Goal: Task Accomplishment & Management: Manage account settings

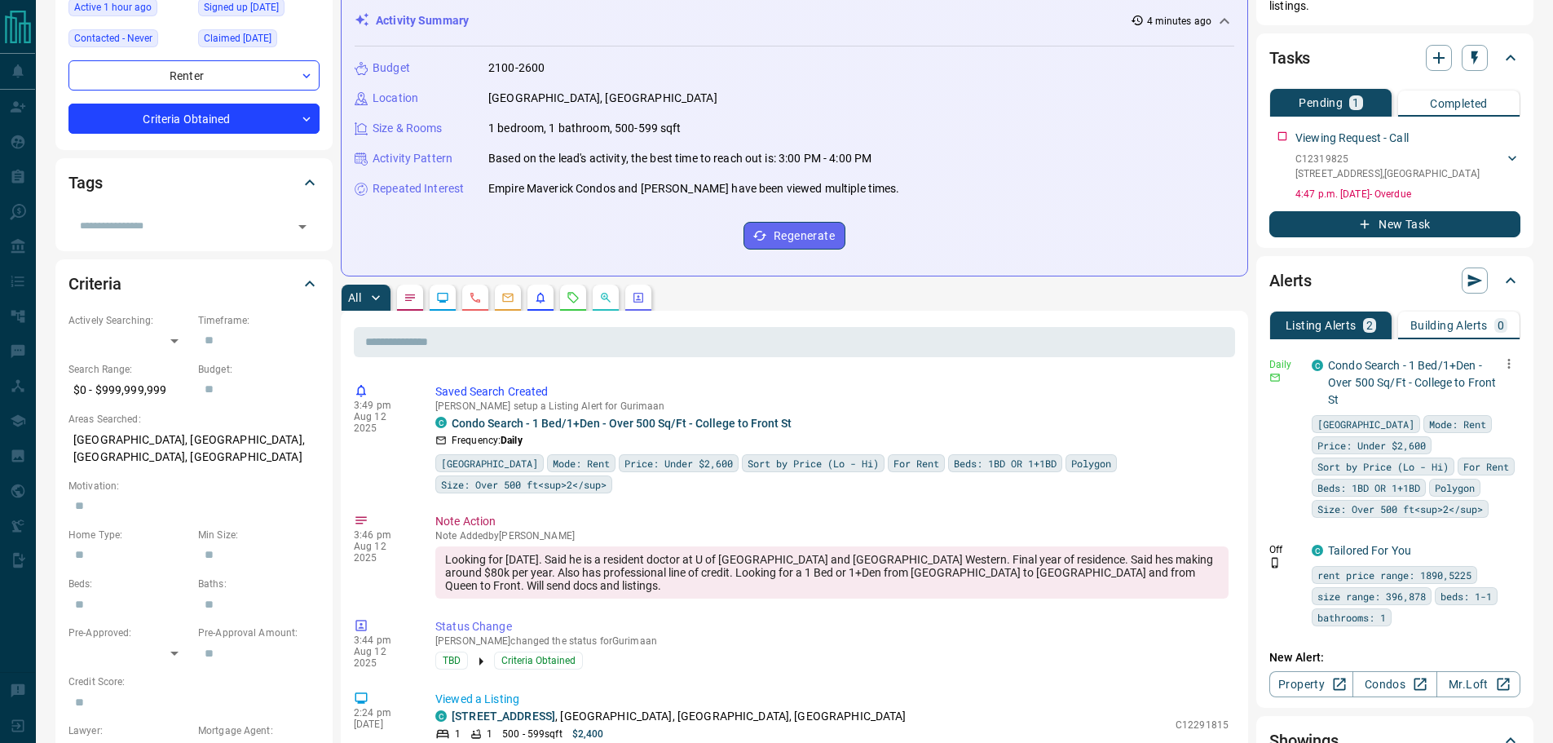
scroll to position [245, 0]
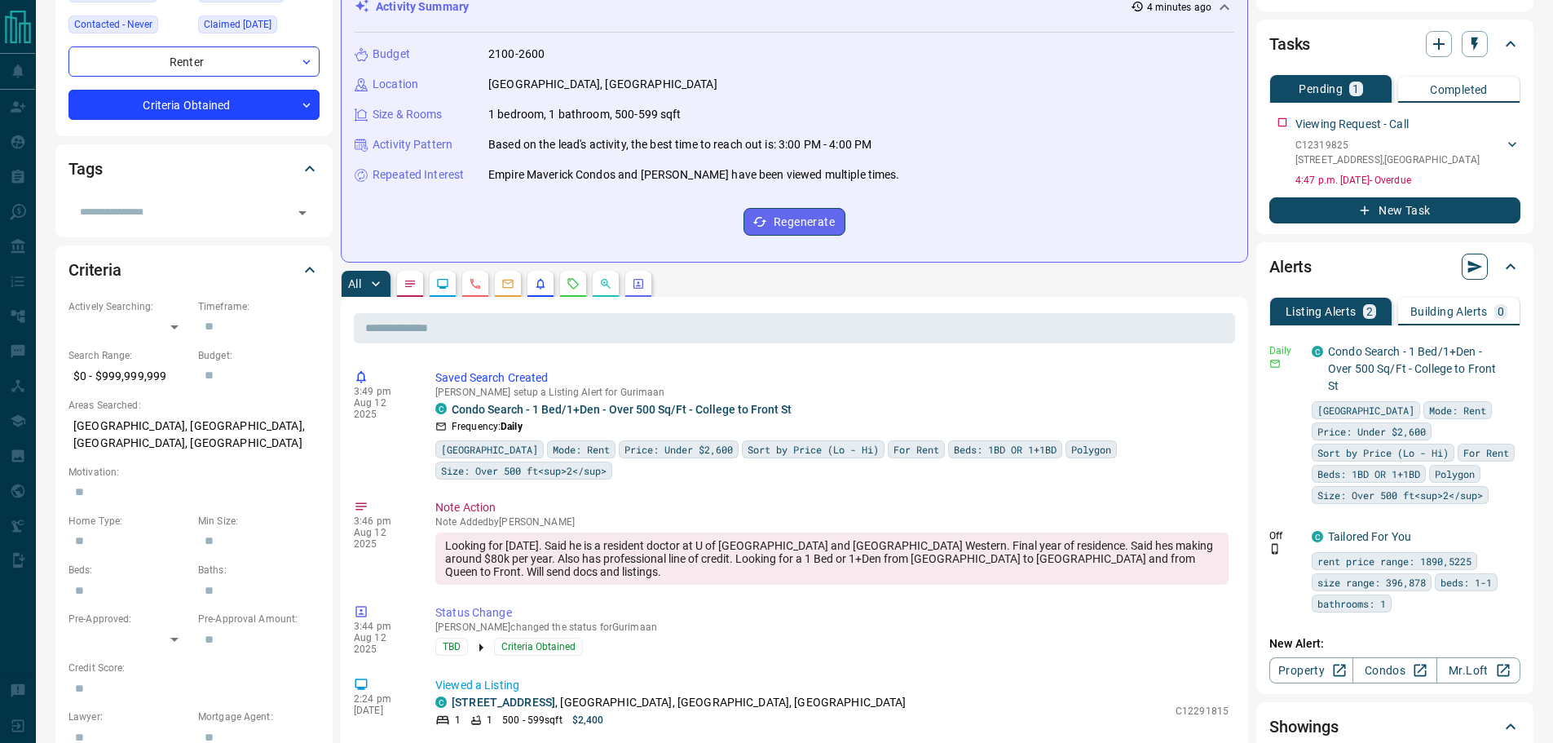
click at [1478, 258] on icon "button" at bounding box center [1475, 266] width 16 height 16
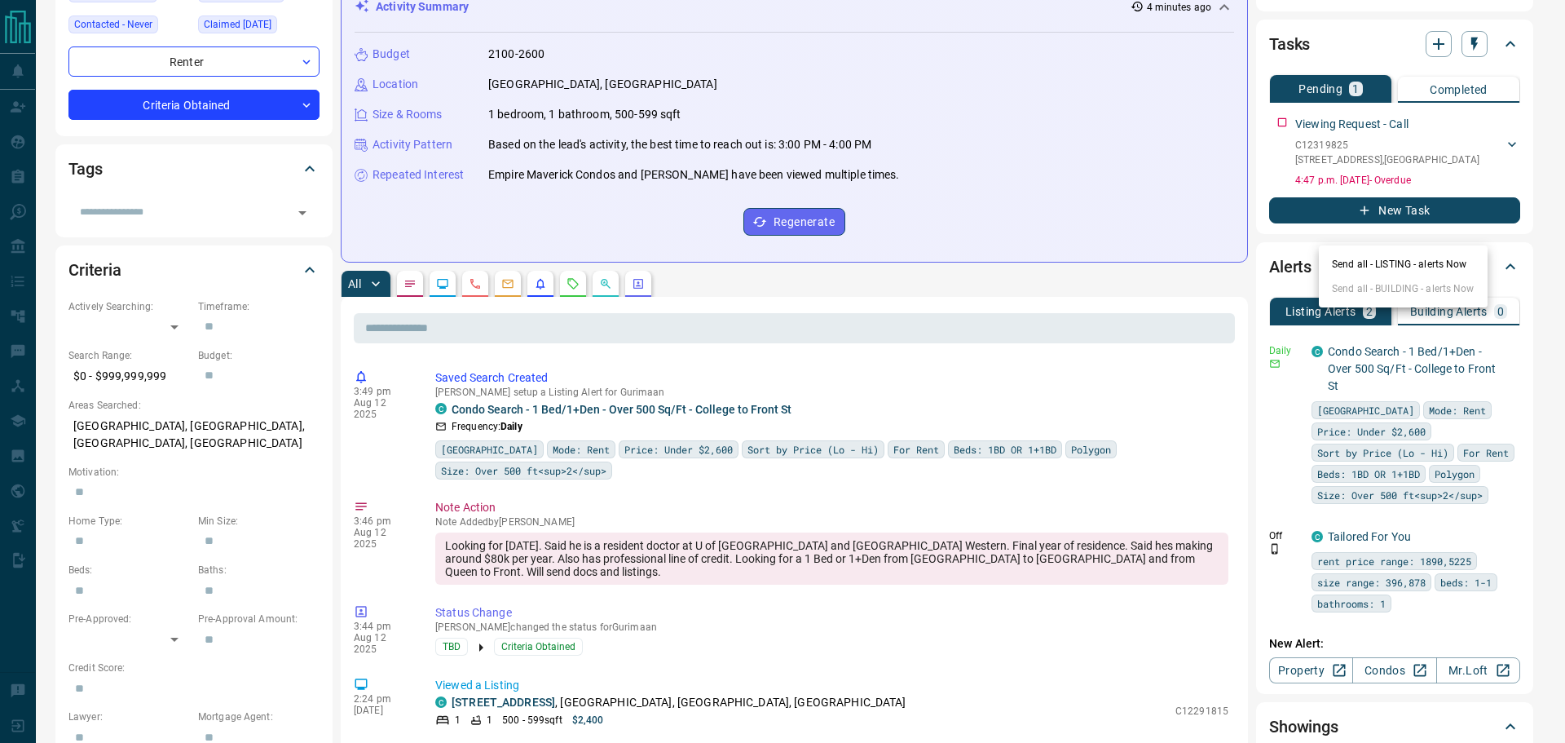
click at [1409, 263] on li "Send all - LISTING - alerts Now" at bounding box center [1403, 264] width 169 height 24
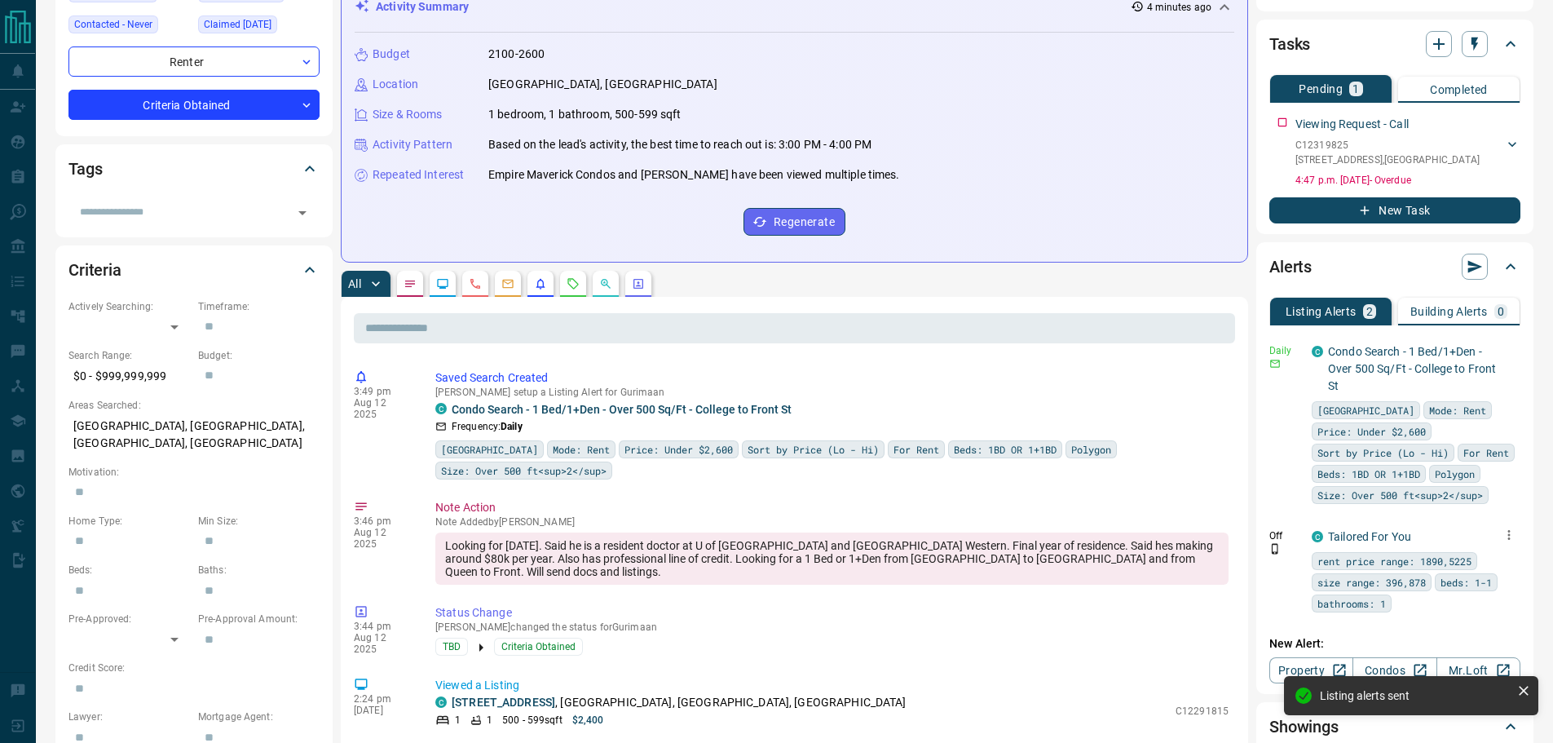
click at [1510, 527] on icon "button" at bounding box center [1509, 534] width 15 height 15
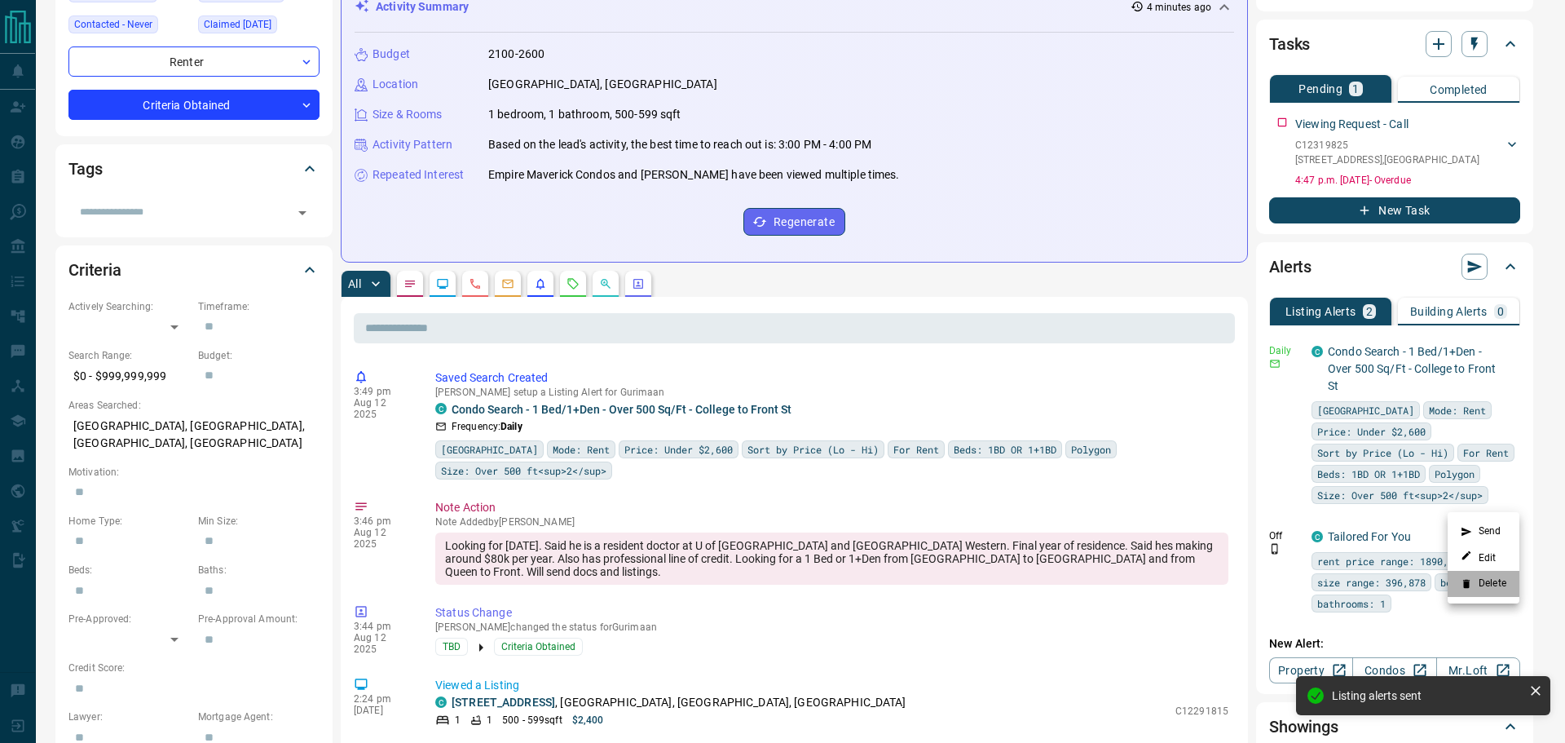
click at [1502, 582] on li "Delete" at bounding box center [1484, 584] width 72 height 26
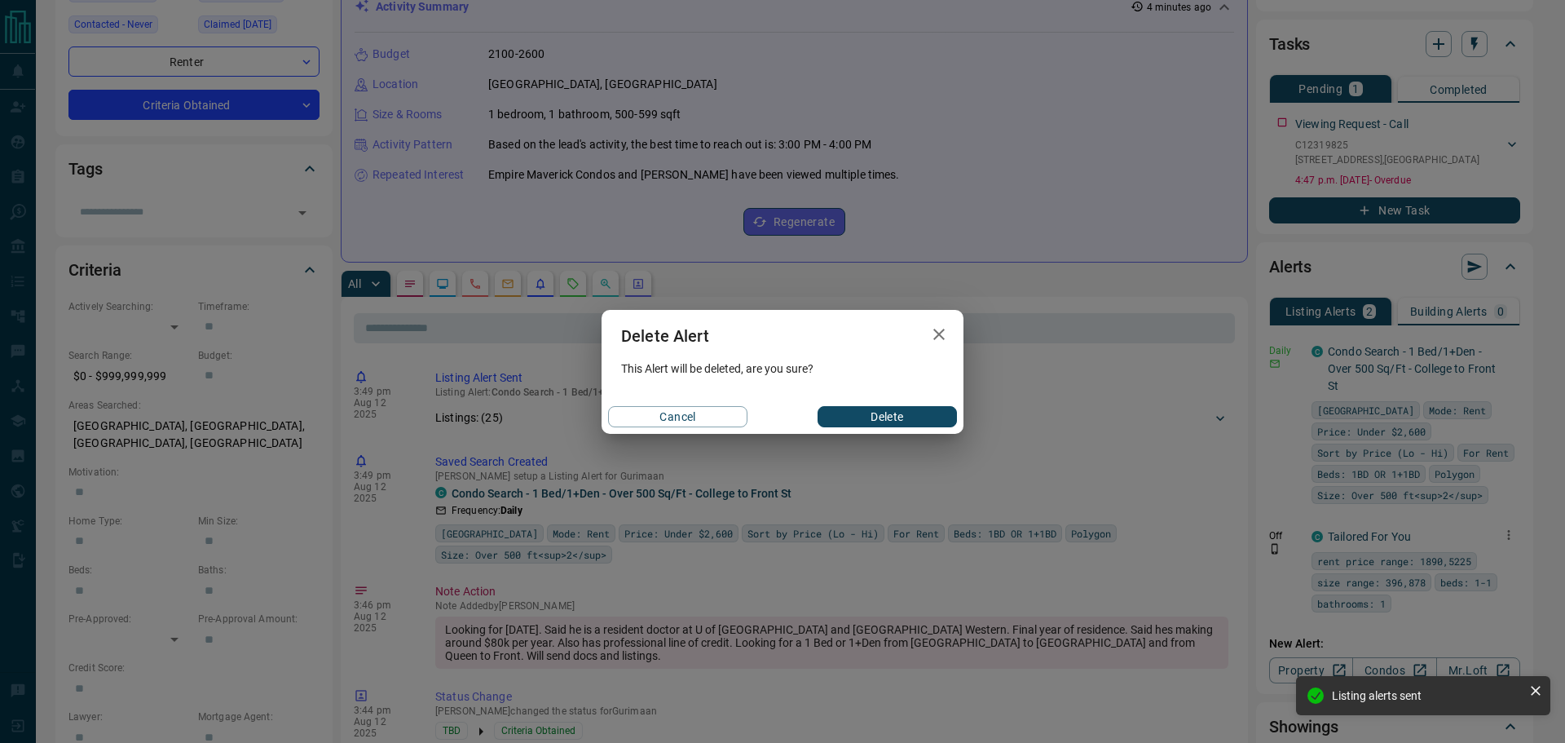
click at [878, 411] on button "Delete" at bounding box center [887, 416] width 139 height 21
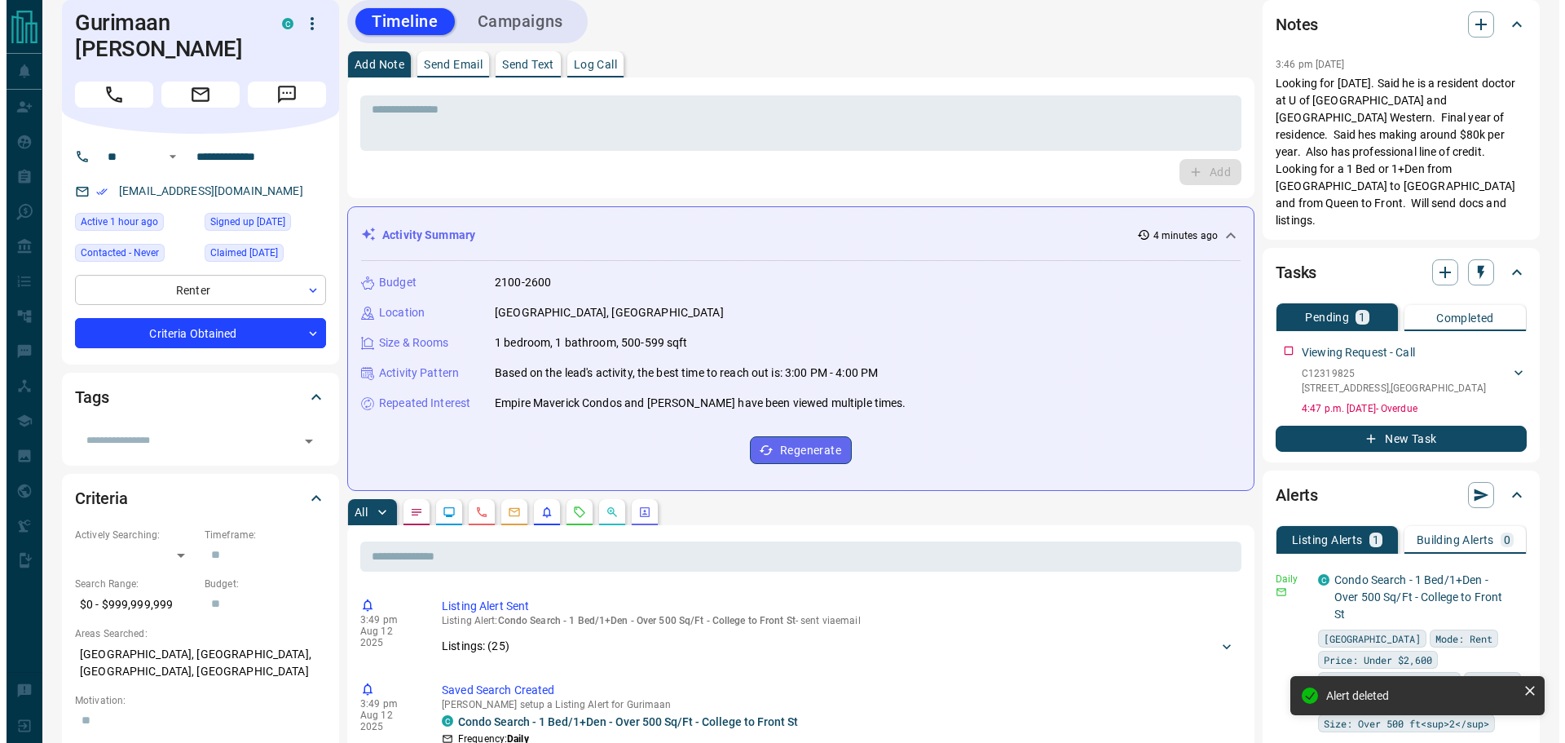
scroll to position [0, 0]
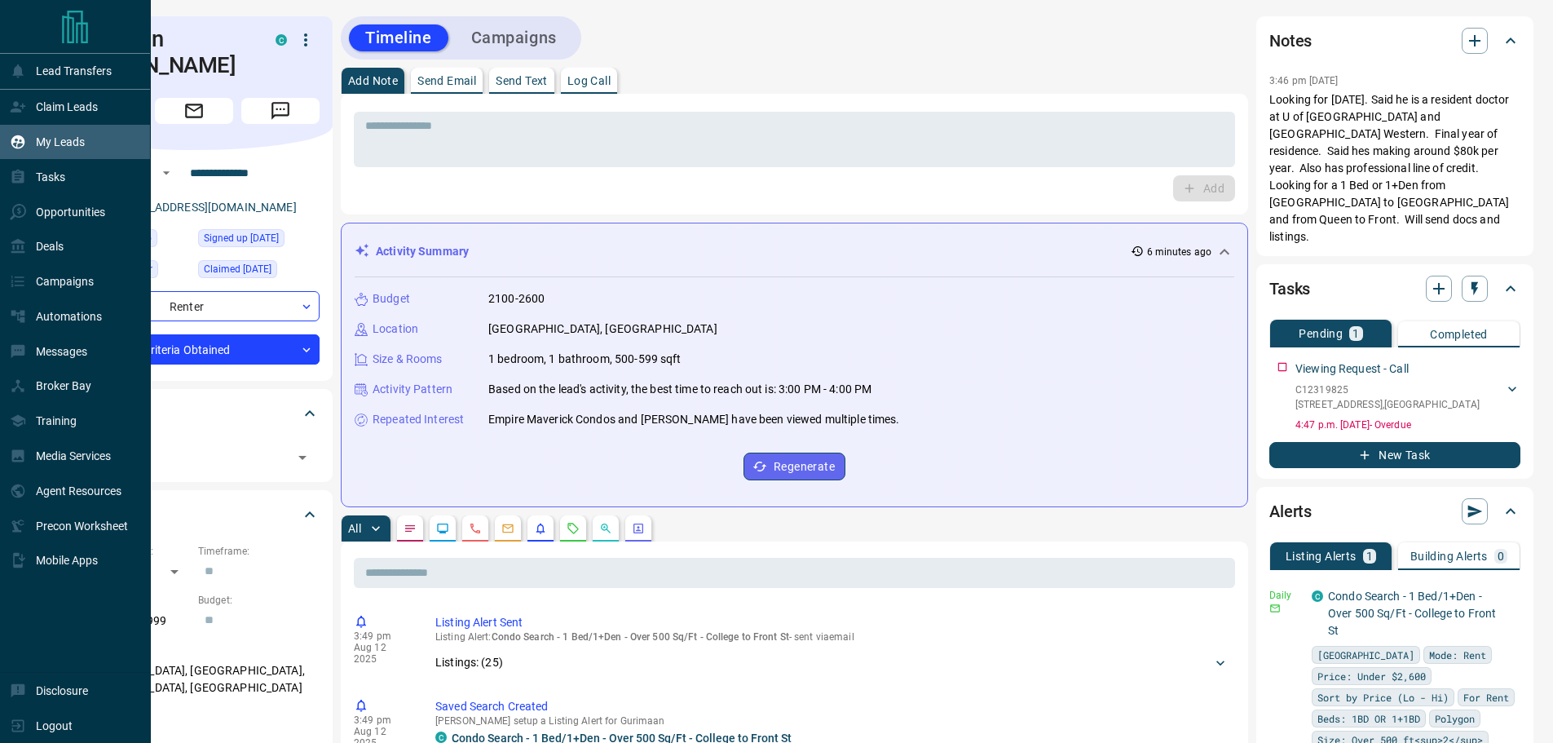
click at [71, 144] on p "My Leads" at bounding box center [60, 141] width 49 height 13
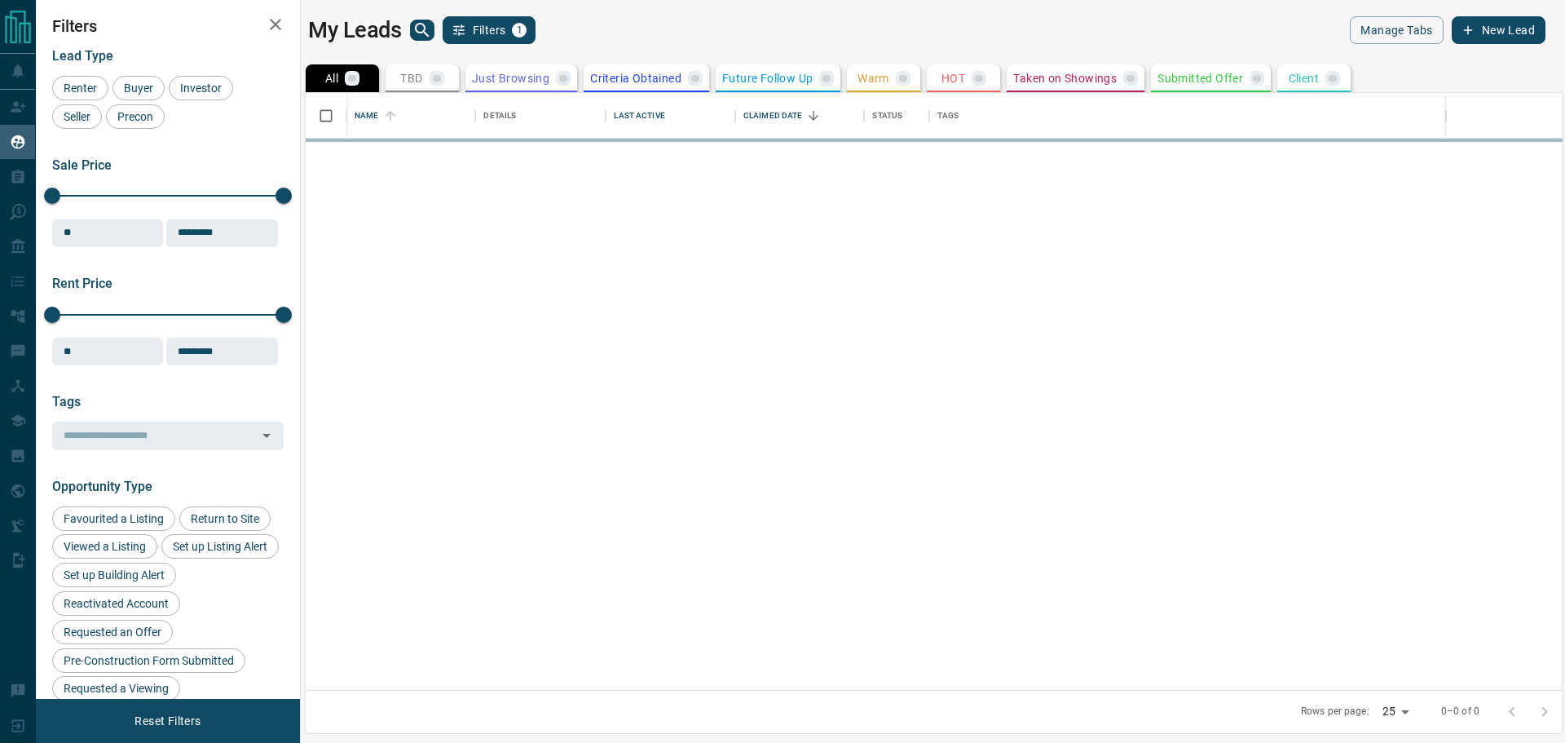
scroll to position [585, 1245]
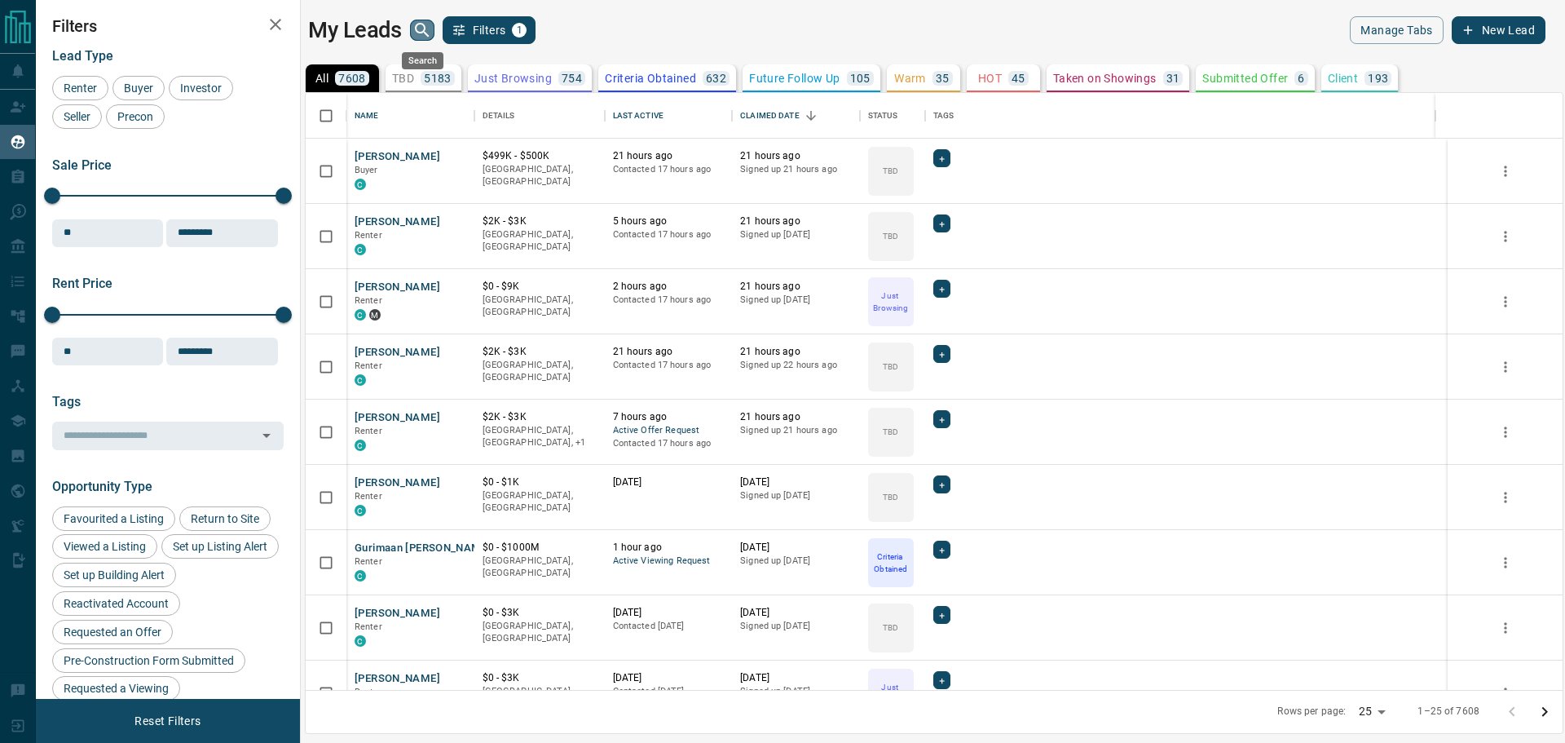
click at [423, 29] on icon "search button" at bounding box center [423, 30] width 20 height 20
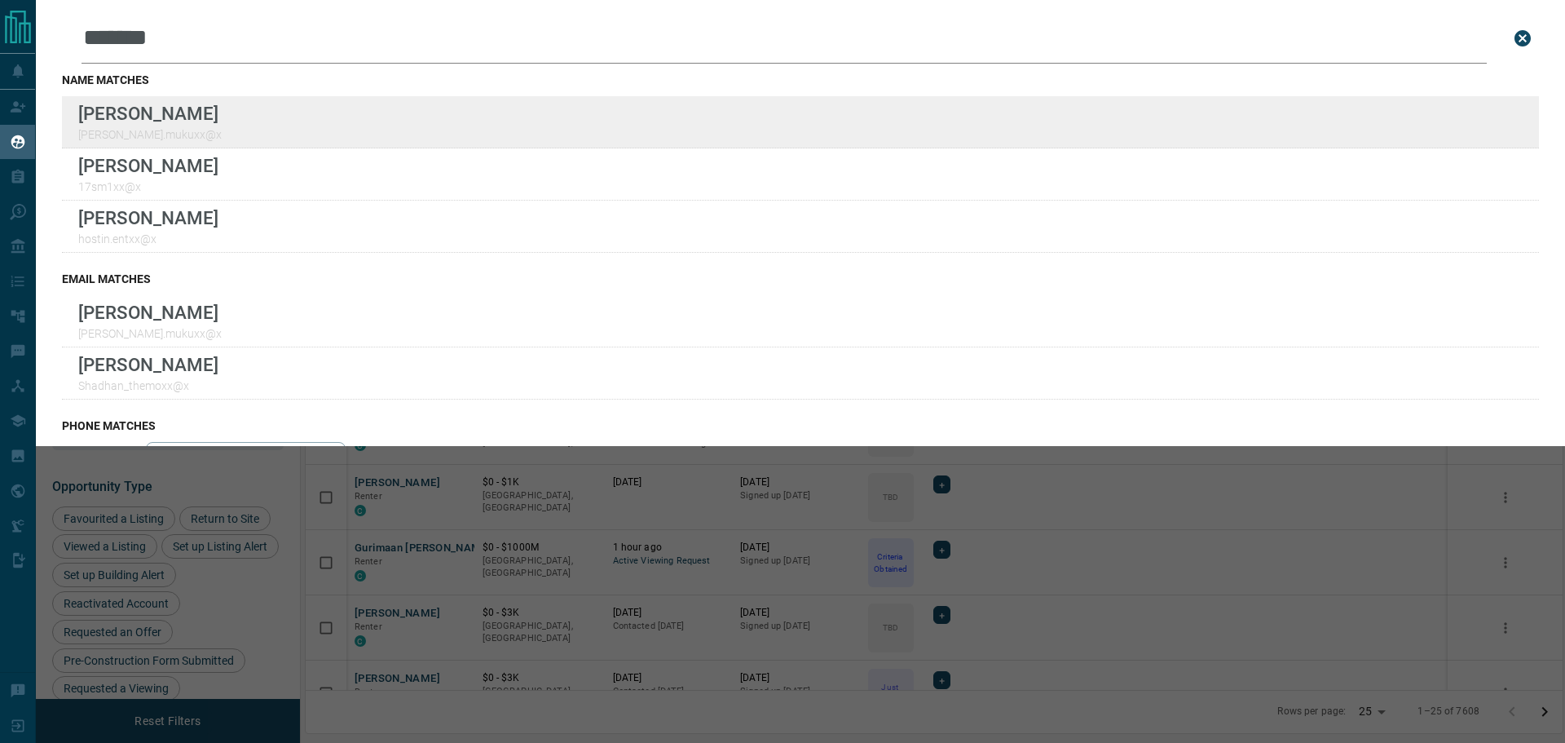
type input "*******"
